Goal: Navigation & Orientation: Find specific page/section

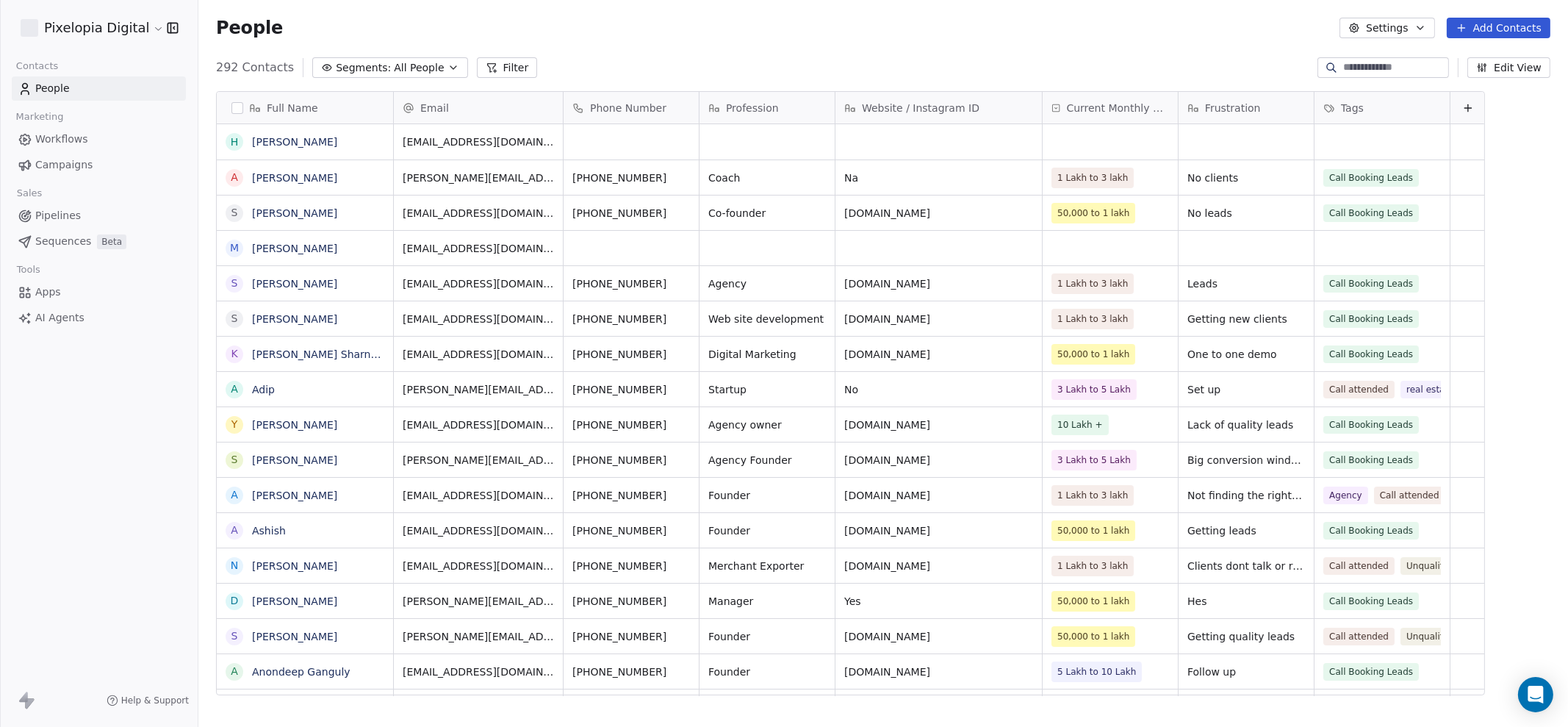
scroll to position [625, 1355]
click at [37, 140] on span "Workflows" at bounding box center [62, 139] width 53 height 15
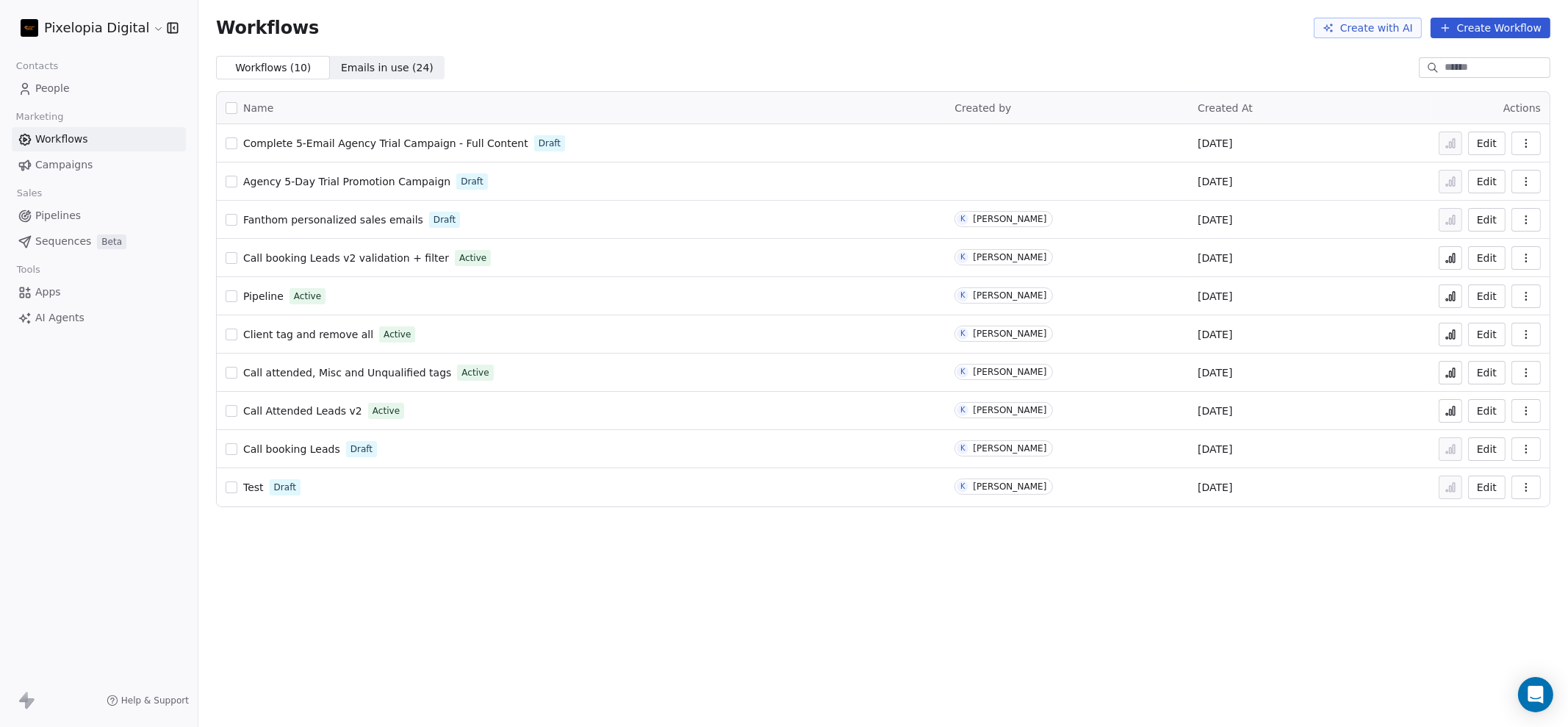
click at [313, 253] on span "Call booking Leads v2 validation + filter" at bounding box center [345, 257] width 205 height 12
click at [411, 184] on span "Agency 5-Day Trial Promotion Campaign" at bounding box center [346, 181] width 207 height 12
